Goal: Transaction & Acquisition: Register for event/course

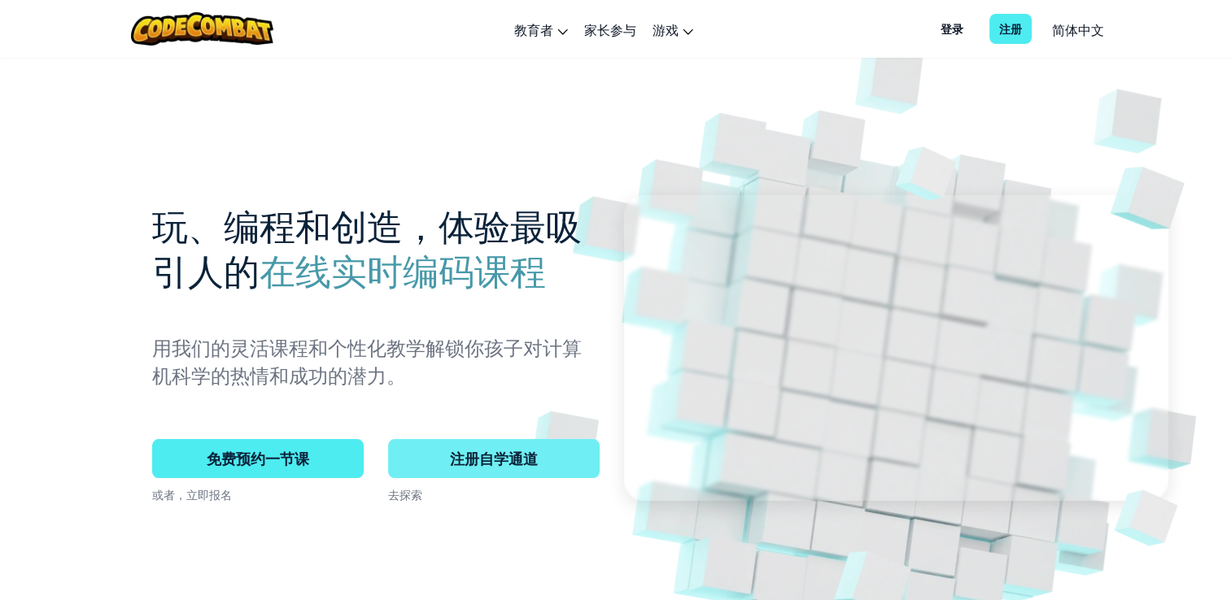
click at [469, 469] on span "注册自学通道" at bounding box center [494, 458] width 212 height 39
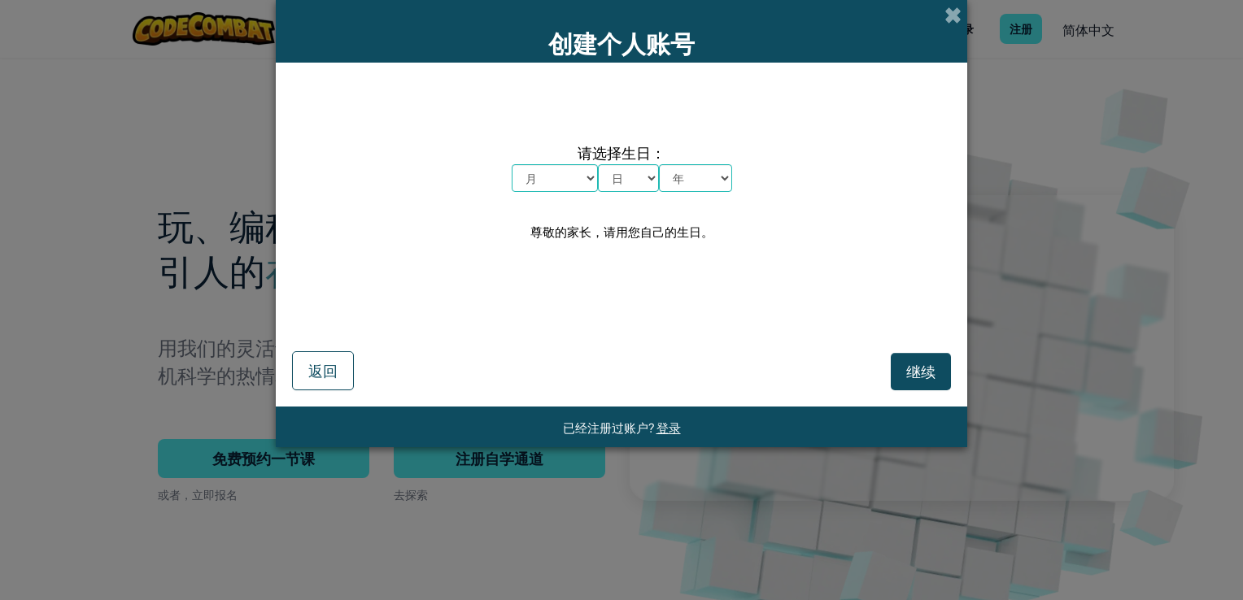
click at [561, 181] on select "月 一月 二月 三月 四月 五月 六月 七月 八月 九月 十月 十一月 十二月" at bounding box center [555, 178] width 86 height 28
select select "5"
click at [512, 164] on select "月 一月 二月 三月 四月 五月 六月 七月 八月 九月 十月 十一月 十二月" at bounding box center [555, 178] width 86 height 28
click at [652, 190] on select "日 1 2 3 4 5 6 7 8 9 10 11 12 13 14 15 16 17 18 19 20 21 22 23 24 25 26 27 28 29…" at bounding box center [628, 178] width 61 height 28
click at [598, 164] on select "日 1 2 3 4 5 6 7 8 9 10 11 12 13 14 15 16 17 18 19 20 21 22 23 24 25 26 27 28 29…" at bounding box center [628, 178] width 61 height 28
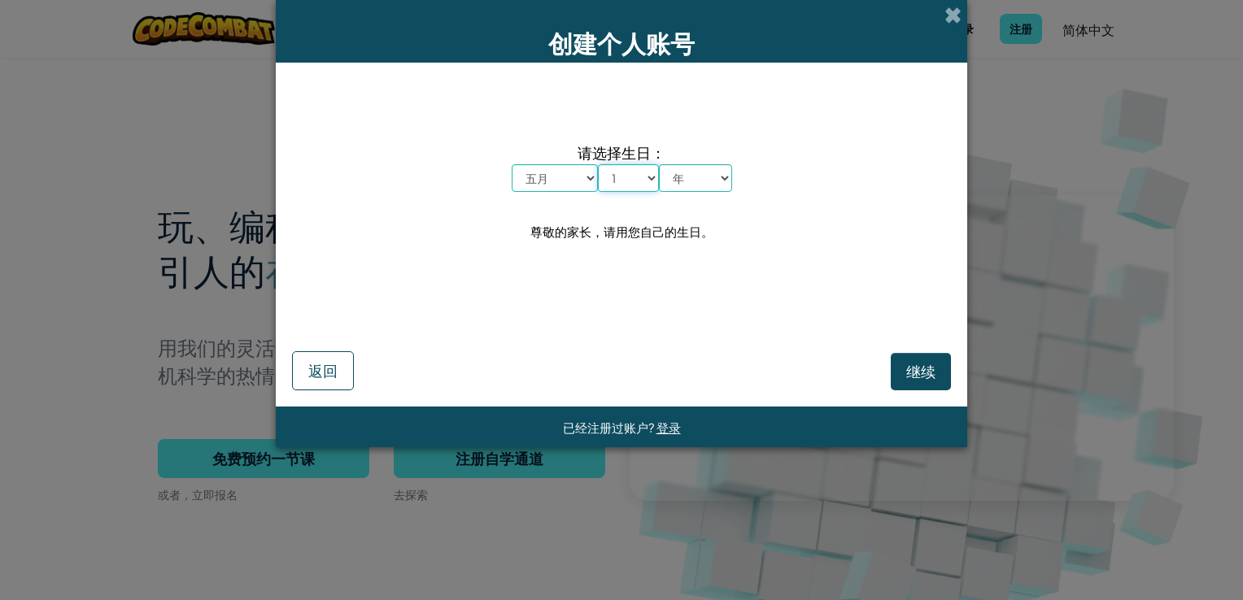
click at [647, 176] on select "日 1 2 3 4 5 6 7 8 9 10 11 12 13 14 15 16 17 18 19 20 21 22 23 24 25 26 27 28 29…" at bounding box center [628, 178] width 61 height 28
select select "20"
click at [598, 164] on select "日 1 2 3 4 5 6 7 8 9 10 11 12 13 14 15 16 17 18 19 20 21 22 23 24 25 26 27 28 29…" at bounding box center [628, 178] width 61 height 28
click at [716, 190] on select "年 2025 2024 2023 2022 2021 2020 2019 2018 2017 2016 2015 2014 2013 2012 2011 20…" at bounding box center [695, 178] width 73 height 28
select select "1990"
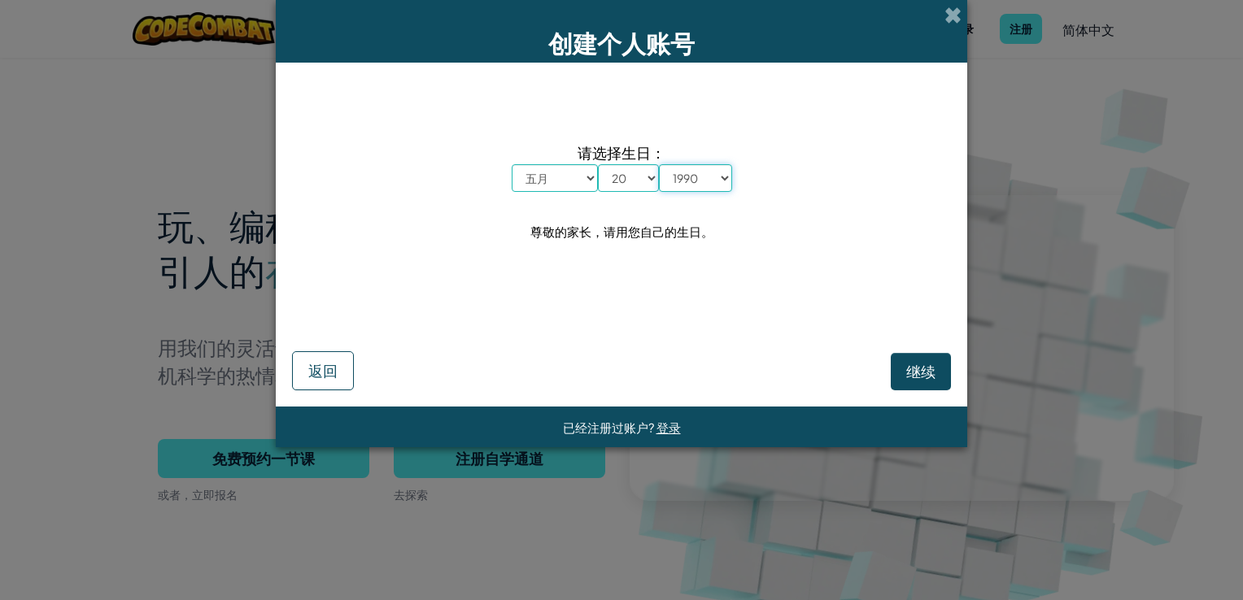
click at [659, 164] on select "年 2025 2024 2023 2022 2021 2020 2019 2018 2017 2016 2015 2014 2013 2012 2011 20…" at bounding box center [695, 178] width 73 height 28
click at [905, 377] on button "继续" at bounding box center [921, 371] width 60 height 37
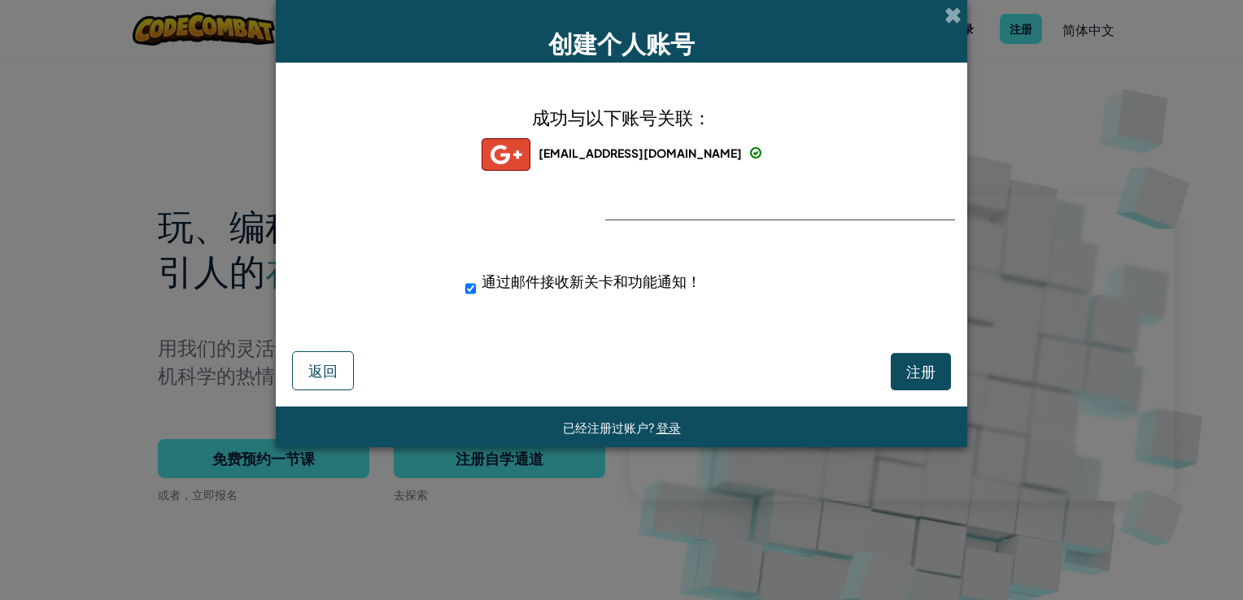
click at [983, 342] on div "创建个人账号 成功与以下账号关联： [EMAIL_ADDRESS][DOMAIN_NAME] [EMAIL_ADDRESS][DOMAIN_NAME] ben…" at bounding box center [621, 300] width 1243 height 600
click at [920, 373] on span "注册" at bounding box center [920, 371] width 29 height 19
click at [1109, 314] on div "创建个人账号 成功与以下账号关联： [EMAIL_ADDRESS][DOMAIN_NAME] [EMAIL_ADDRESS][DOMAIN_NAME] ben…" at bounding box center [621, 300] width 1243 height 600
click at [936, 14] on div "创建个人账号" at bounding box center [622, 31] width 692 height 63
click at [942, 16] on div "创建个人账号" at bounding box center [622, 31] width 692 height 63
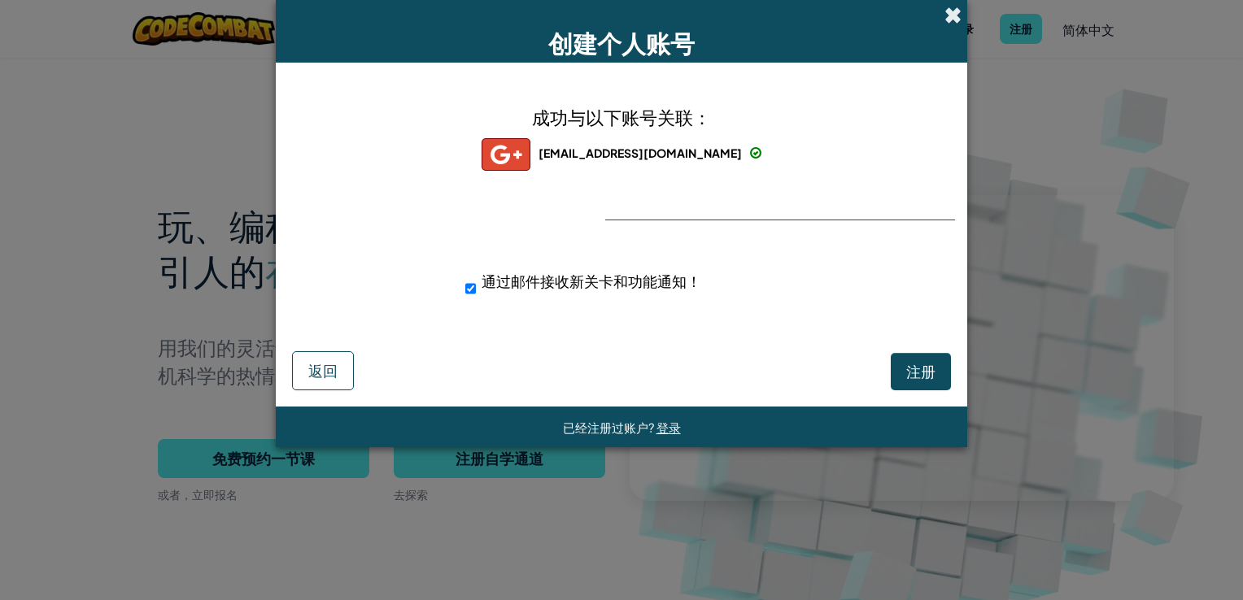
click at [950, 15] on span at bounding box center [953, 15] width 17 height 17
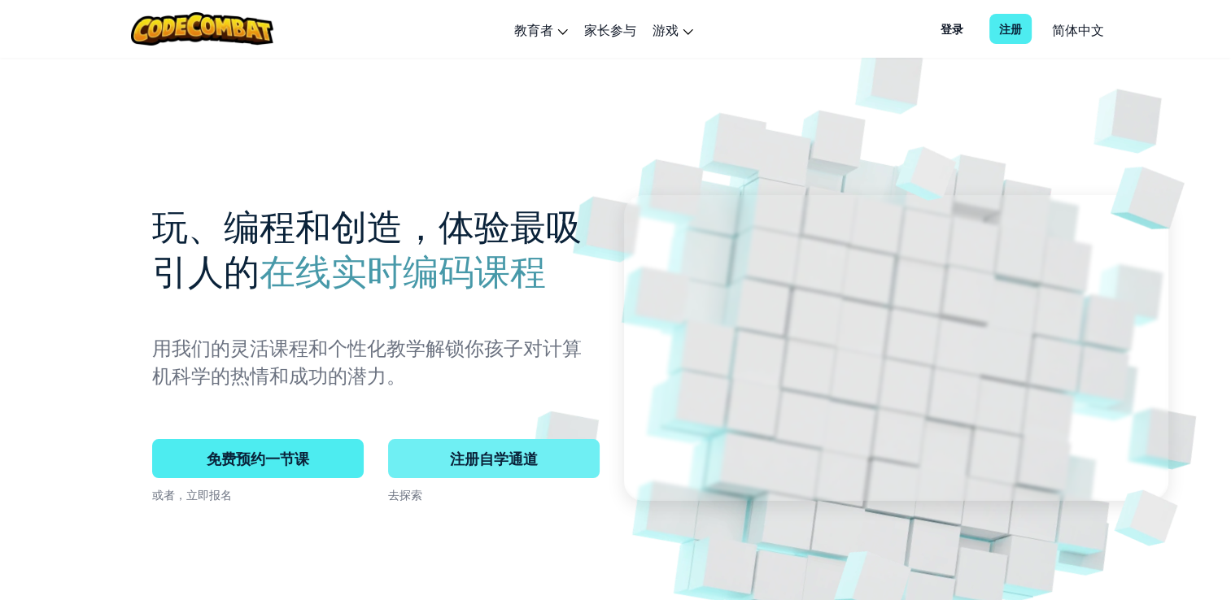
click at [504, 468] on span "注册自学通道" at bounding box center [494, 458] width 212 height 39
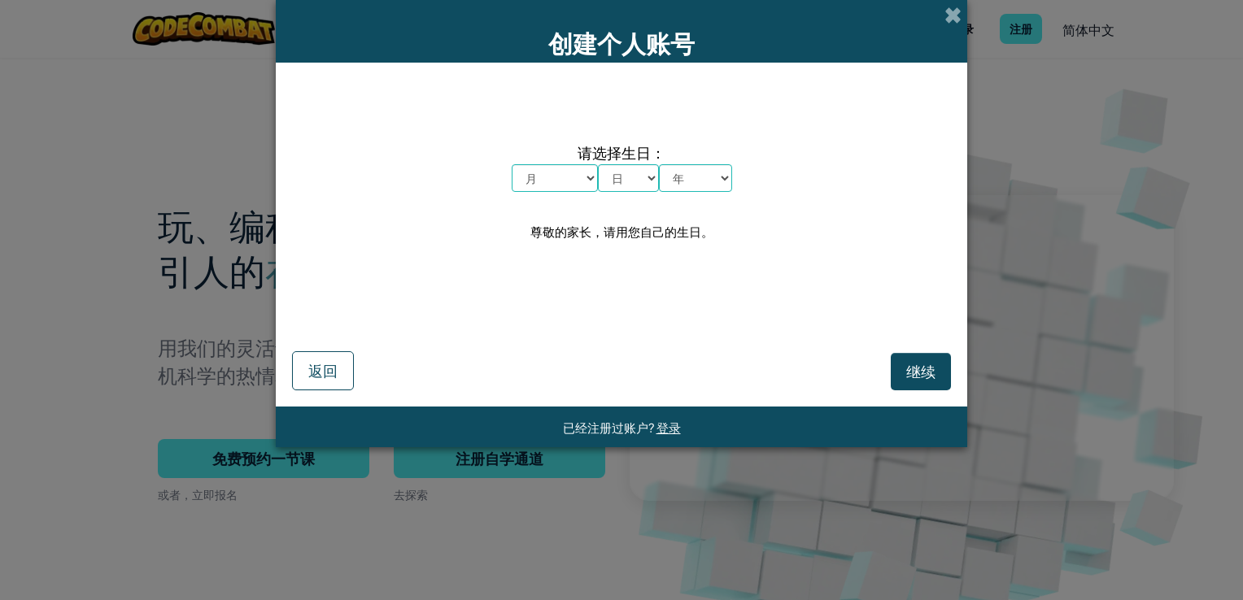
click at [726, 432] on div "已经注册过账户? 登录" at bounding box center [622, 427] width 692 height 41
click at [953, 10] on span at bounding box center [953, 15] width 17 height 17
